Goal: Task Accomplishment & Management: Use online tool/utility

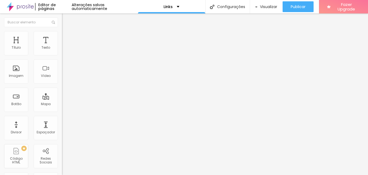
click at [62, 110] on input "https://" at bounding box center [94, 108] width 65 height 5
click at [39, 43] on div "Texto" at bounding box center [46, 43] width 24 height 24
drag, startPoint x: 49, startPoint y: 59, endPoint x: 0, endPoint y: 58, distance: 49.3
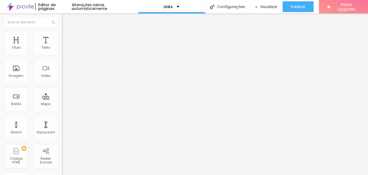
click at [62, 58] on div "Texto Canal no Youtube Alinhamento [GEOGRAPHIC_DATA] Link URL https:// Abrir em…" at bounding box center [93, 81] width 62 height 78
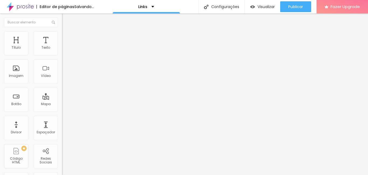
type input "Instagram"
drag, startPoint x: 23, startPoint y: 112, endPoint x: 0, endPoint y: 112, distance: 23.4
click at [62, 112] on div "Texto Instagram Alinhamento [GEOGRAPHIC_DATA] Link URL https:// Abrir em uma no…" at bounding box center [93, 81] width 62 height 78
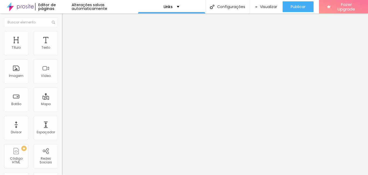
paste input "[DOMAIN_NAME][URL]"
type input "[URL][DOMAIN_NAME]"
click at [62, 120] on div "Abrir em uma nova aba" at bounding box center [93, 119] width 62 height 3
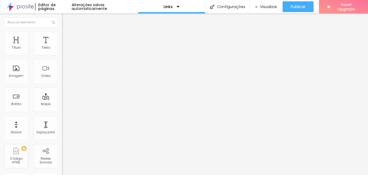
drag, startPoint x: 35, startPoint y: 115, endPoint x: 0, endPoint y: 108, distance: 35.8
click at [62, 108] on div "Texto Contato Alinhamento [GEOGRAPHIC_DATA] Link URL https:// Abrir em uma nova…" at bounding box center [93, 81] width 62 height 78
click at [62, 96] on div "Link" at bounding box center [93, 99] width 62 height 6
click at [62, 83] on span "Grande" at bounding box center [68, 82] width 13 height 5
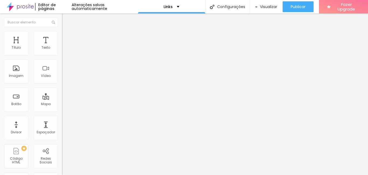
click at [62, 83] on span "Grande" at bounding box center [68, 82] width 13 height 5
click at [62, 120] on div "Abrir em uma nova aba" at bounding box center [93, 119] width 62 height 3
click at [62, 110] on input "https://" at bounding box center [94, 108] width 65 height 5
click at [62, 31] on li "Avançado" at bounding box center [93, 33] width 62 height 5
click at [67, 32] on span "Estilo" at bounding box center [71, 29] width 8 height 5
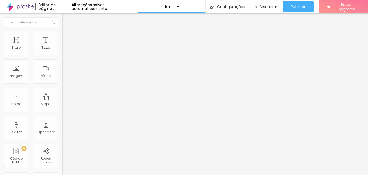
click at [66, 19] on img "button" at bounding box center [68, 19] width 4 height 4
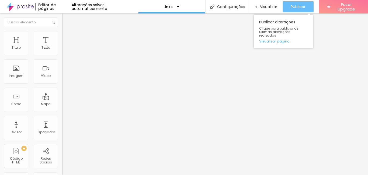
click at [295, 10] on div "Publicar" at bounding box center [297, 6] width 15 height 11
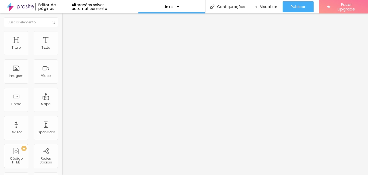
scroll to position [0, 0]
drag, startPoint x: 30, startPoint y: 62, endPoint x: 0, endPoint y: 63, distance: 29.9
click at [62, 63] on div "Texto Instagram Alinhamento Tamanho Grande Pequeno Normal Grande Link URL https…" at bounding box center [93, 83] width 62 height 82
type input "WhatsApp"
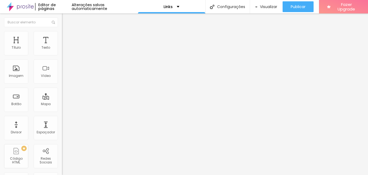
click at [62, 111] on input "[URL][DOMAIN_NAME]" at bounding box center [94, 108] width 65 height 5
drag, startPoint x: 19, startPoint y: 110, endPoint x: 0, endPoint y: 111, distance: 18.6
click at [62, 111] on div "Texto WhatsApp Alinhamento Tamanho Grande Pequeno Normal Grande Link URL https:…" at bounding box center [93, 83] width 62 height 82
type input "[DOMAIN_NAME][URL]"
paste input "[URL][DOMAIN_NAME]"
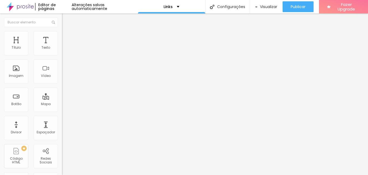
type input "Wahttps://www.instags/"
paste input "."
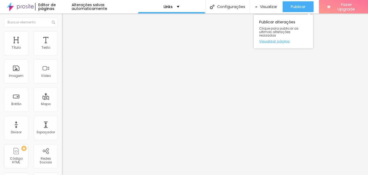
type input "Wa.me/5511981199392"
click at [293, 6] on span "Publicar" at bounding box center [297, 7] width 15 height 4
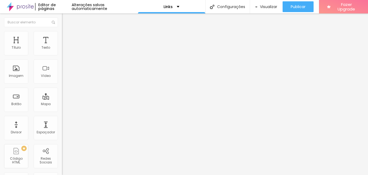
drag, startPoint x: 46, startPoint y: 112, endPoint x: 0, endPoint y: 105, distance: 46.8
click at [62, 105] on div "Texto WhatsApp Alinhamento Tamanho Grande Pequeno Normal Grande Link URL Wa.me/…" at bounding box center [93, 83] width 62 height 82
click at [62, 122] on div "Texto WhatsApp Alinhamento Tamanho Grande Pequeno Normal Grande Link URL Abrir …" at bounding box center [93, 83] width 62 height 82
click at [62, 96] on div "Link" at bounding box center [93, 99] width 62 height 6
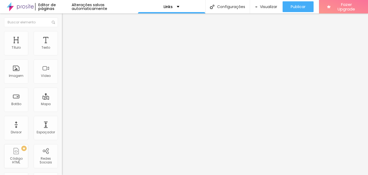
click at [62, 111] on input "text" at bounding box center [94, 108] width 65 height 5
paste input "https://wa.me/"
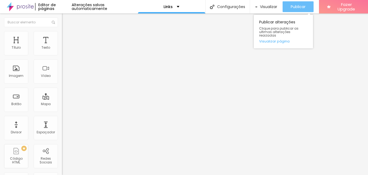
type input "https://wa.me/5511981199392"
click at [294, 8] on span "Publicar" at bounding box center [297, 7] width 15 height 4
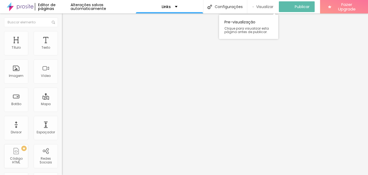
click at [266, 8] on span "Visualizar" at bounding box center [264, 7] width 17 height 4
